Goal: Find specific page/section: Find specific page/section

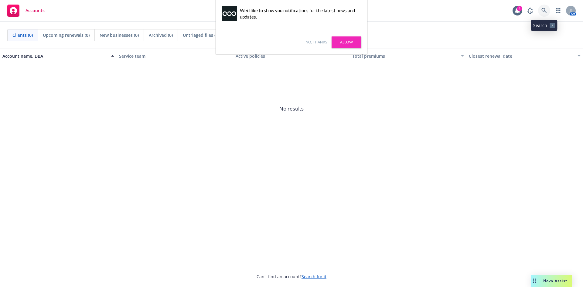
click at [546, 10] on icon at bounding box center [544, 10] width 5 height 5
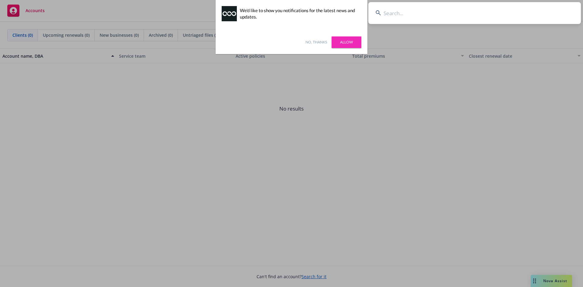
click at [417, 17] on input at bounding box center [475, 13] width 213 height 22
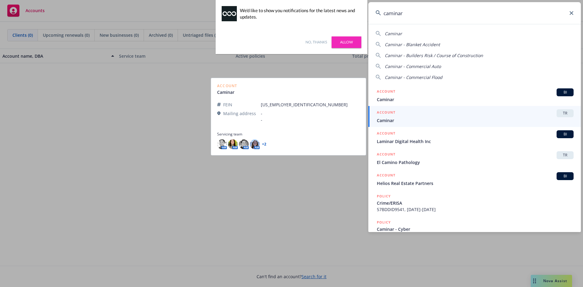
type input "caminar"
click at [562, 112] on span "TR" at bounding box center [565, 113] width 12 height 5
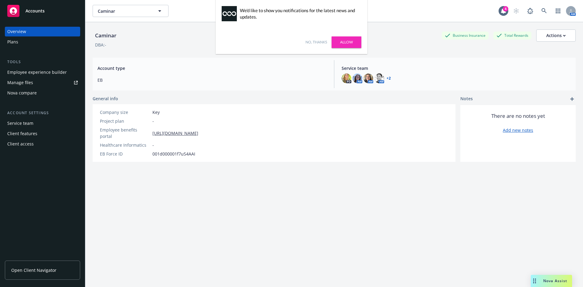
click at [30, 84] on div "Manage files" at bounding box center [20, 83] width 26 height 10
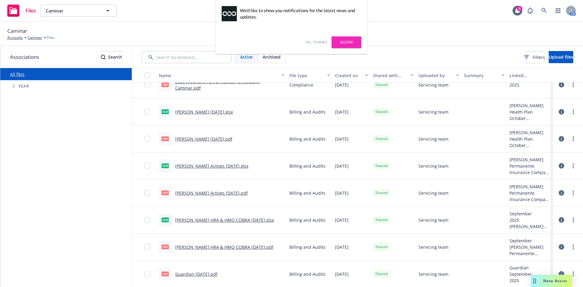
scroll to position [61, 0]
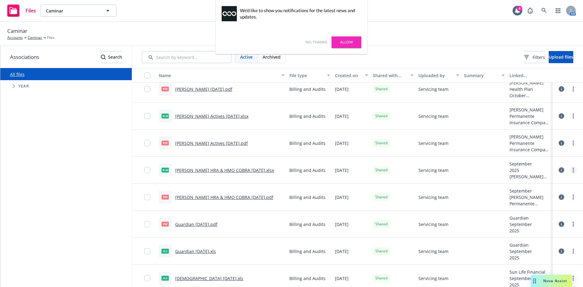
click at [570, 169] on link "more" at bounding box center [573, 169] width 7 height 7
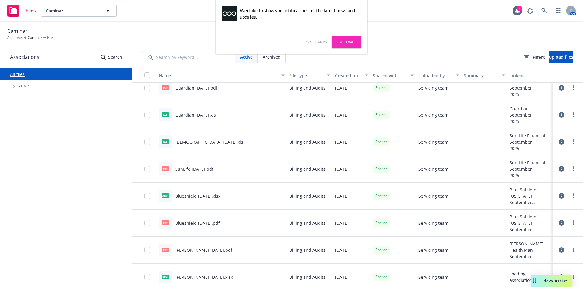
scroll to position [213, 0]
